Goal: Task Accomplishment & Management: Manage account settings

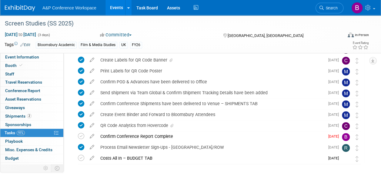
scroll to position [199, 0]
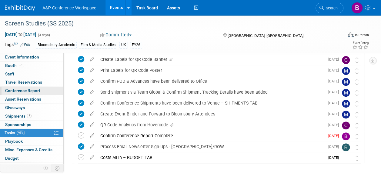
click at [35, 90] on span "Conference Report" at bounding box center [22, 90] width 35 height 5
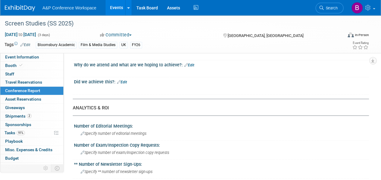
scroll to position [0, 0]
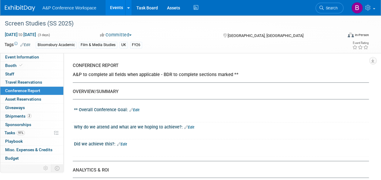
click at [130, 110] on icon at bounding box center [131, 110] width 4 height 4
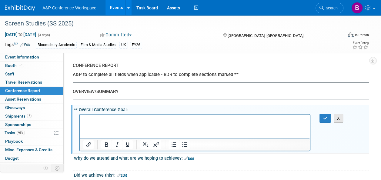
click at [342, 118] on button "X" at bounding box center [339, 118] width 10 height 9
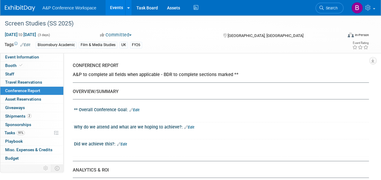
click at [138, 110] on link "Edit" at bounding box center [134, 110] width 10 height 4
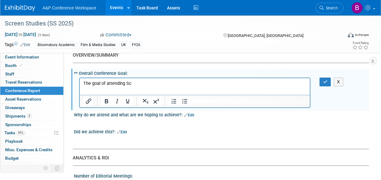
scroll to position [37, 0]
click at [235, 57] on div "OVERVIEW/SUMMARY" at bounding box center [218, 55] width 291 height 6
click at [338, 78] on button "X" at bounding box center [339, 81] width 10 height 9
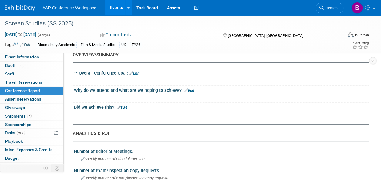
click at [191, 88] on link "Edit" at bounding box center [189, 90] width 10 height 4
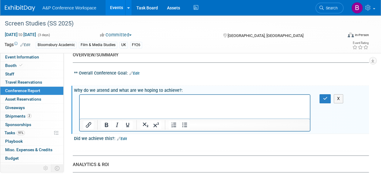
scroll to position [0, 0]
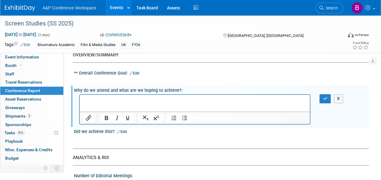
click at [321, 83] on div "X" at bounding box center [221, 80] width 295 height 8
click at [138, 73] on link "Edit" at bounding box center [134, 73] width 10 height 4
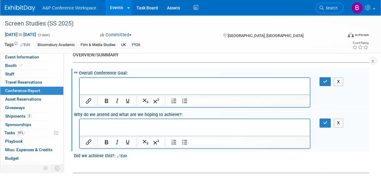
click at [123, 155] on link "Edit" at bounding box center [122, 156] width 10 height 4
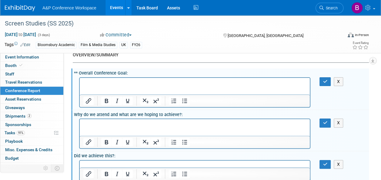
click at [241, 80] on p "Rich Text Area. Press ALT-0 for help." at bounding box center [194, 83] width 223 height 6
